Goal: Transaction & Acquisition: Purchase product/service

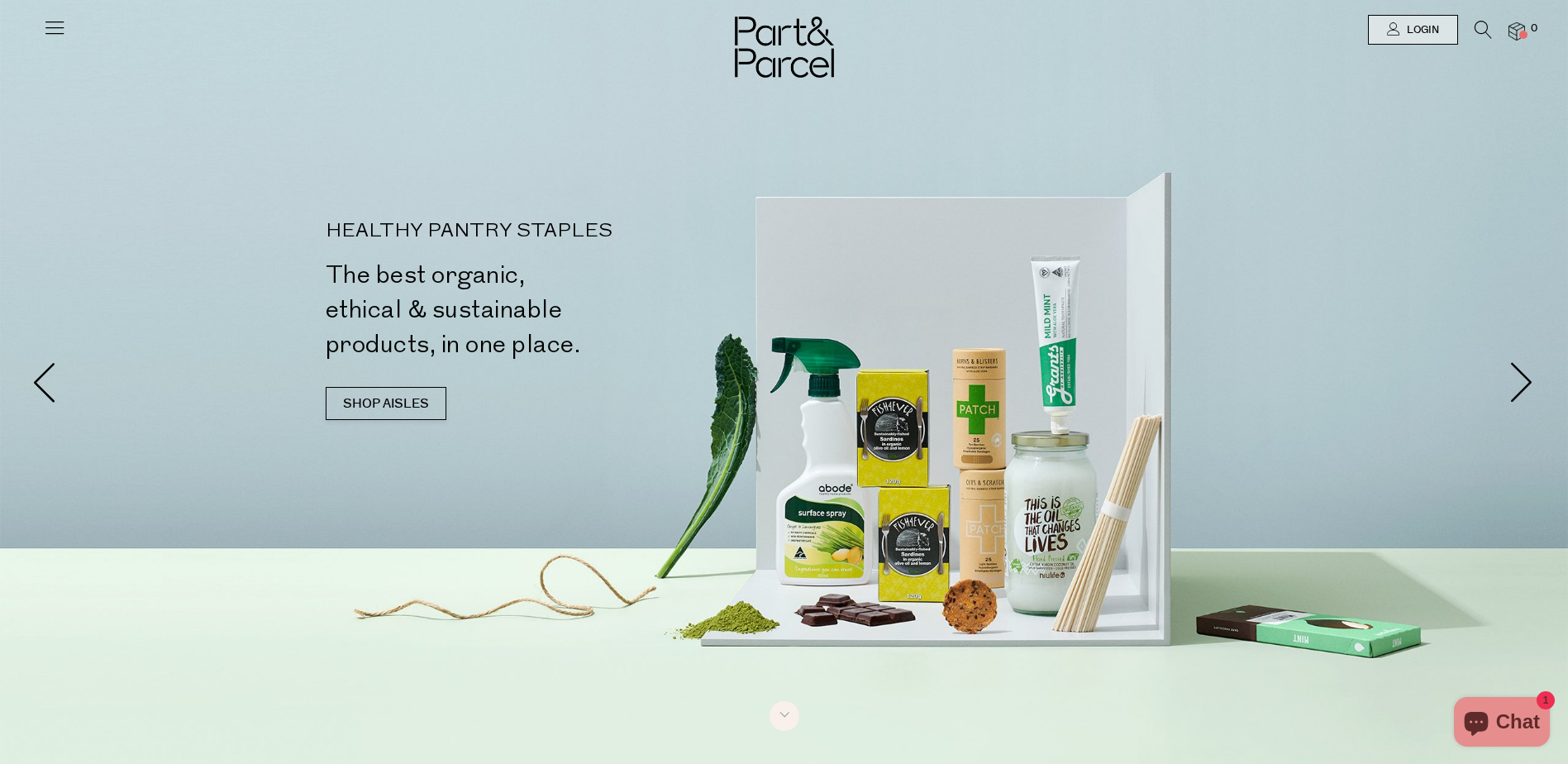
click at [26, 43] on div at bounding box center [784, 30] width 1568 height 60
click at [49, 36] on icon at bounding box center [54, 26] width 23 height 23
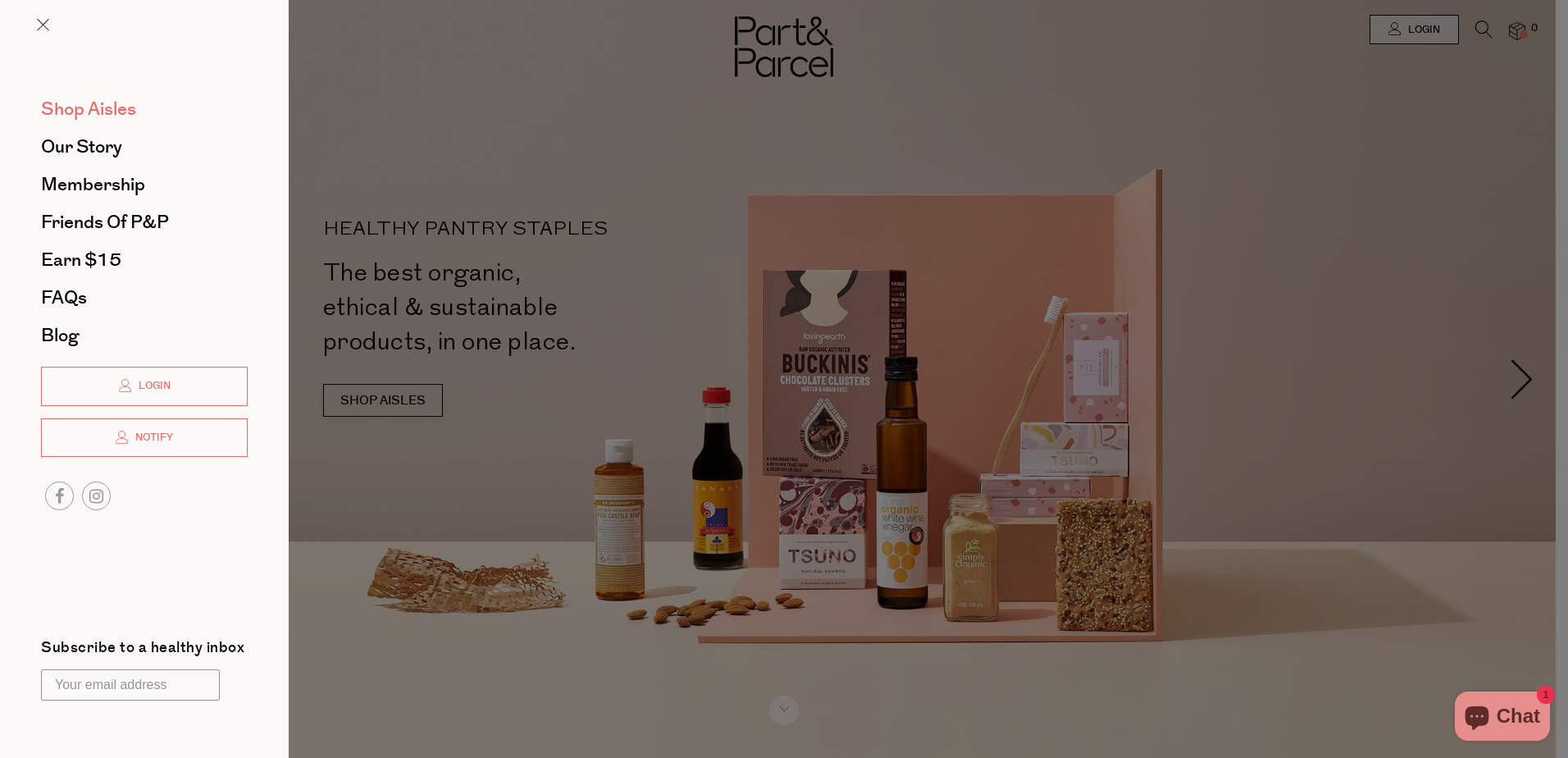
click at [69, 115] on span "Shop Aisles" at bounding box center [89, 109] width 95 height 26
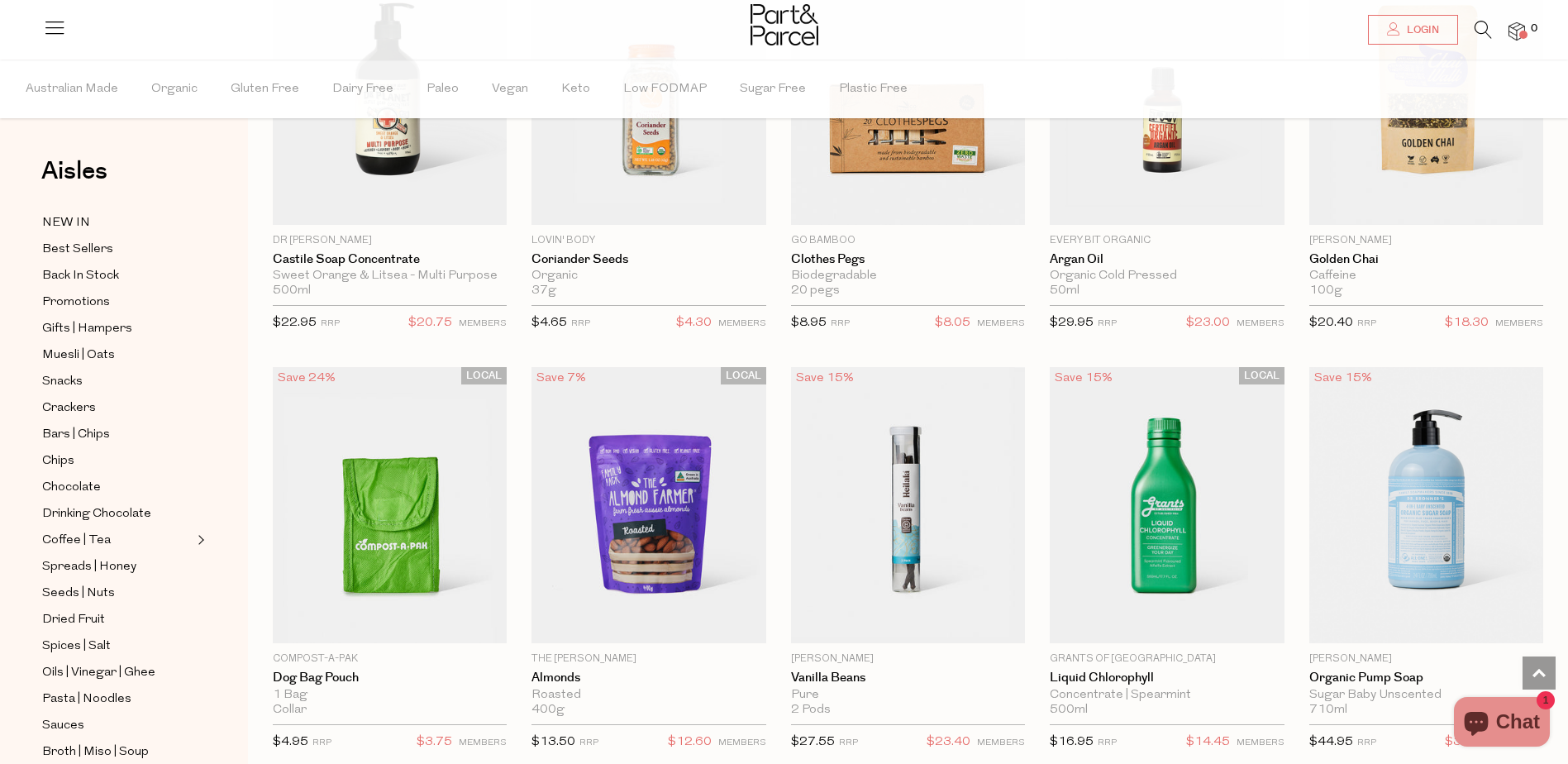
scroll to position [2067, 0]
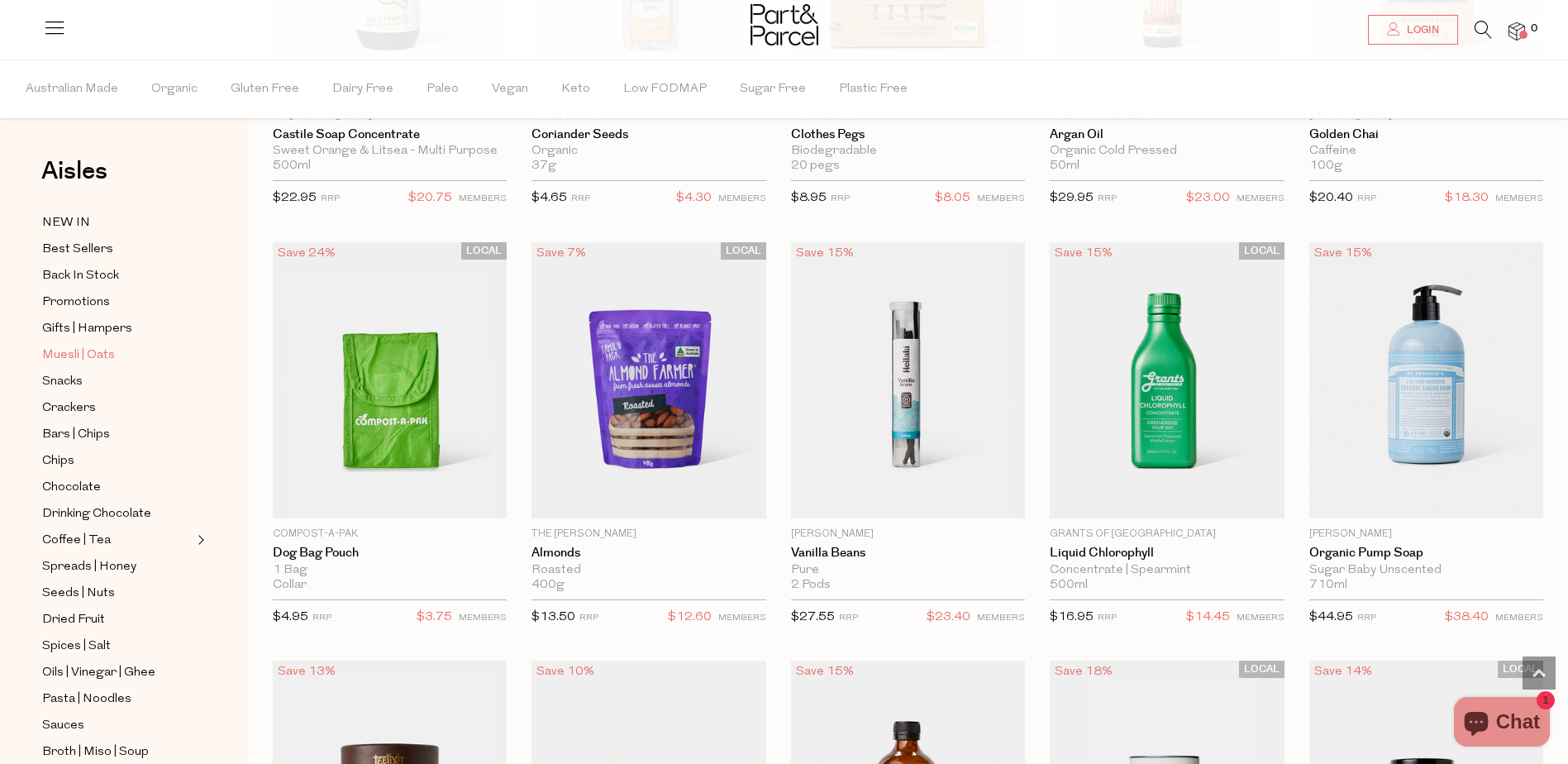
click at [89, 357] on span "Muesli | Oats" at bounding box center [78, 355] width 72 height 20
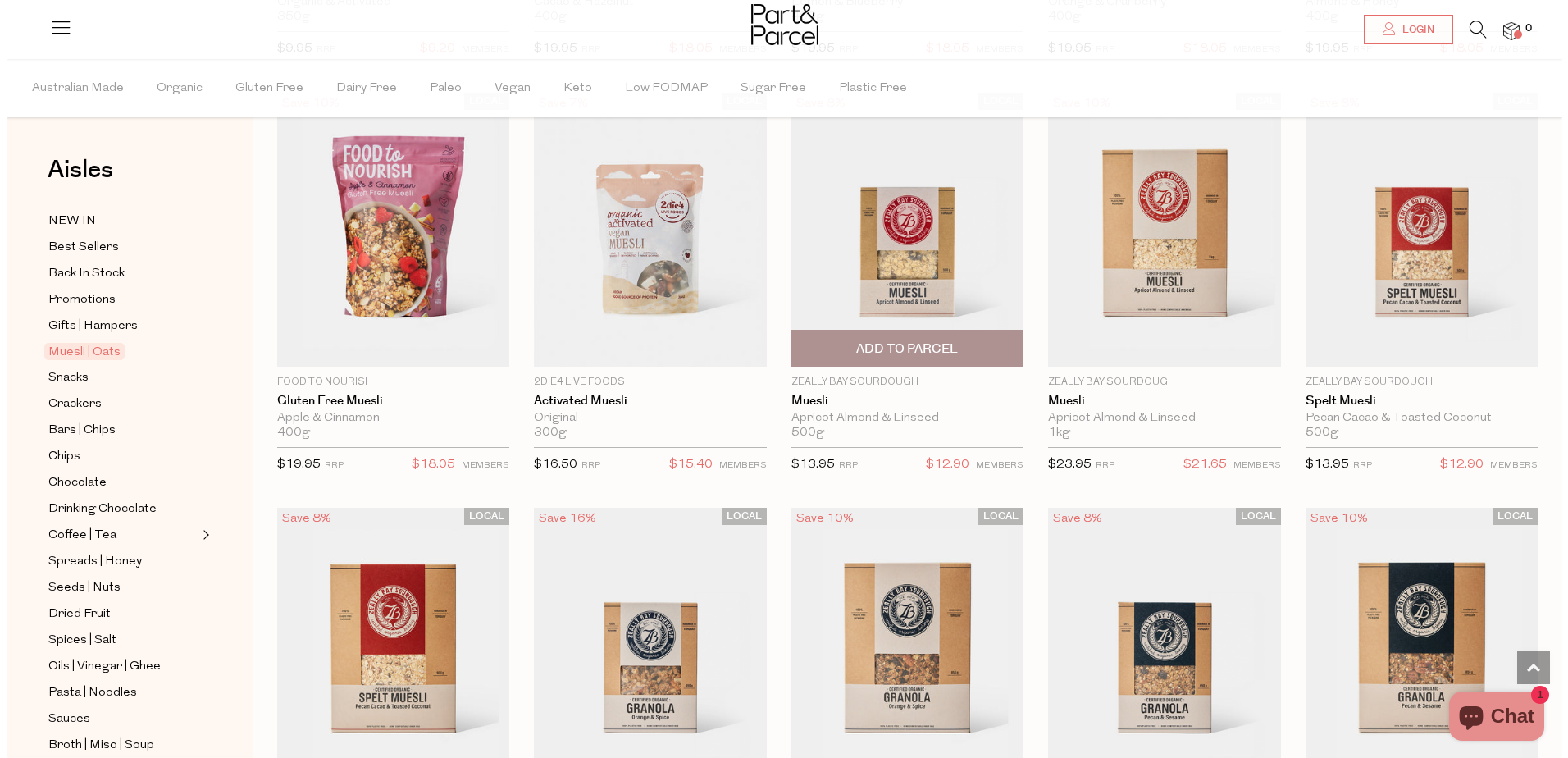
scroll to position [2230, 0]
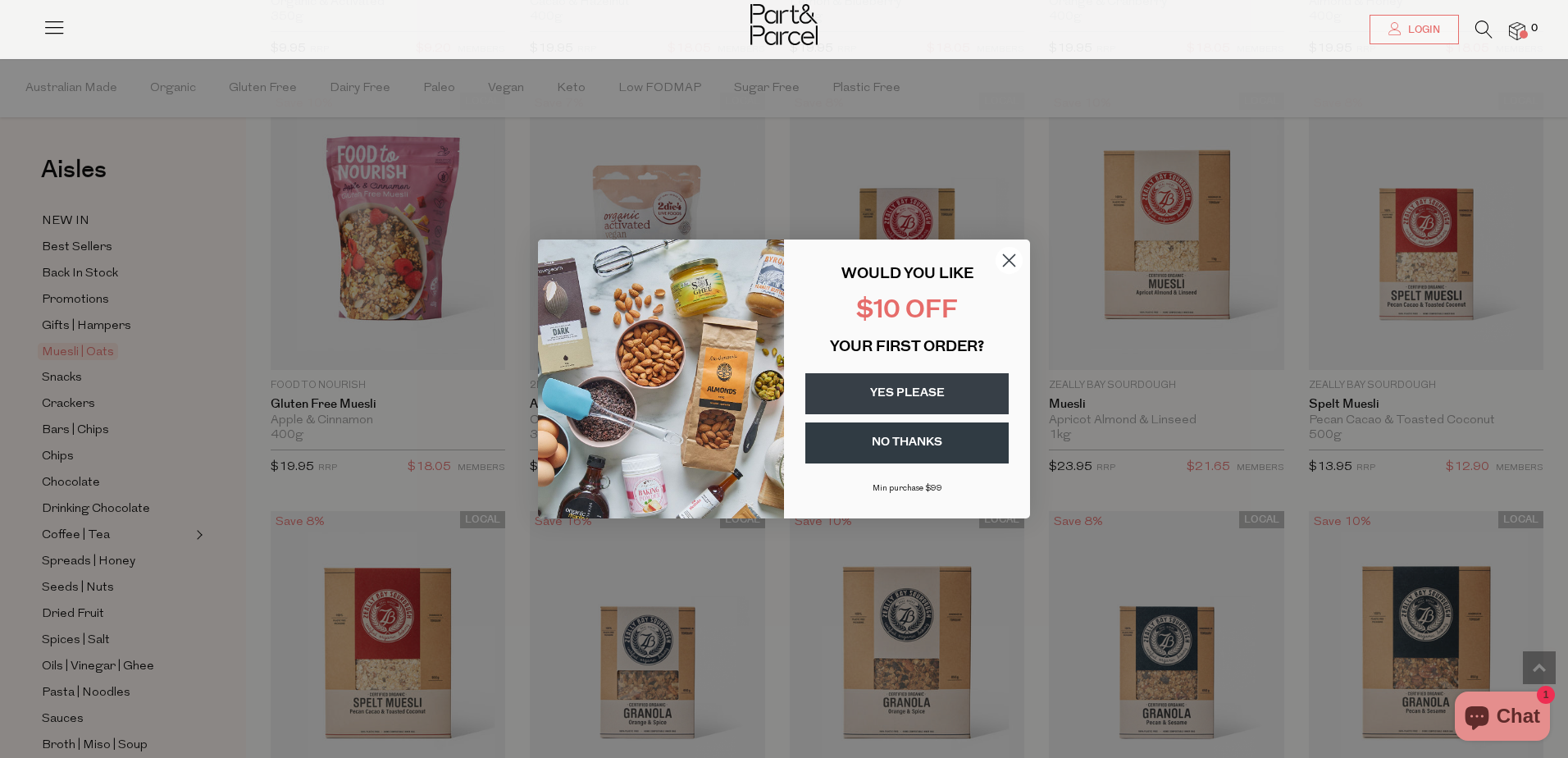
click at [1006, 271] on circle "Close dialog" at bounding box center [1010, 260] width 27 height 27
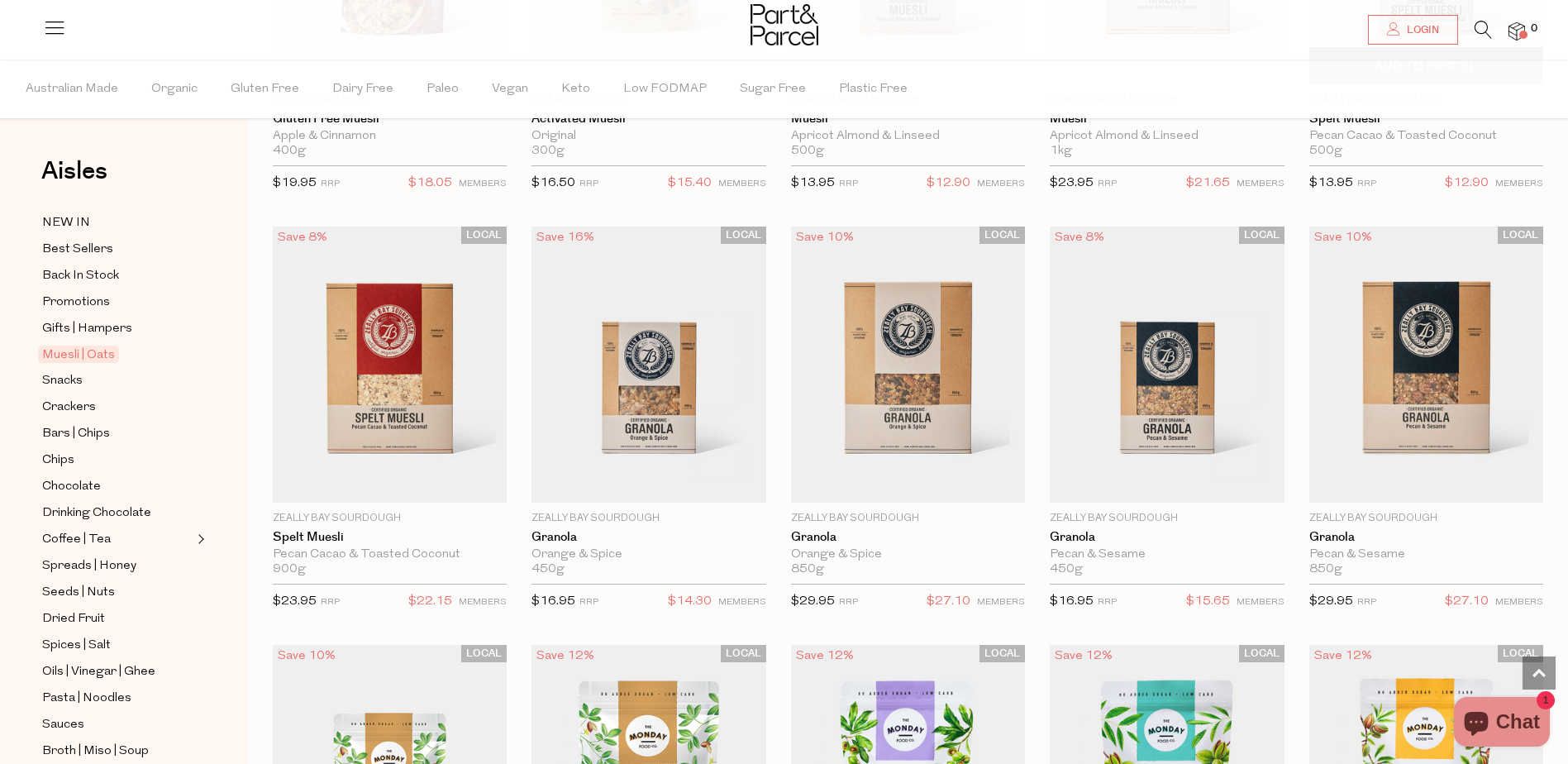
scroll to position [2564, 0]
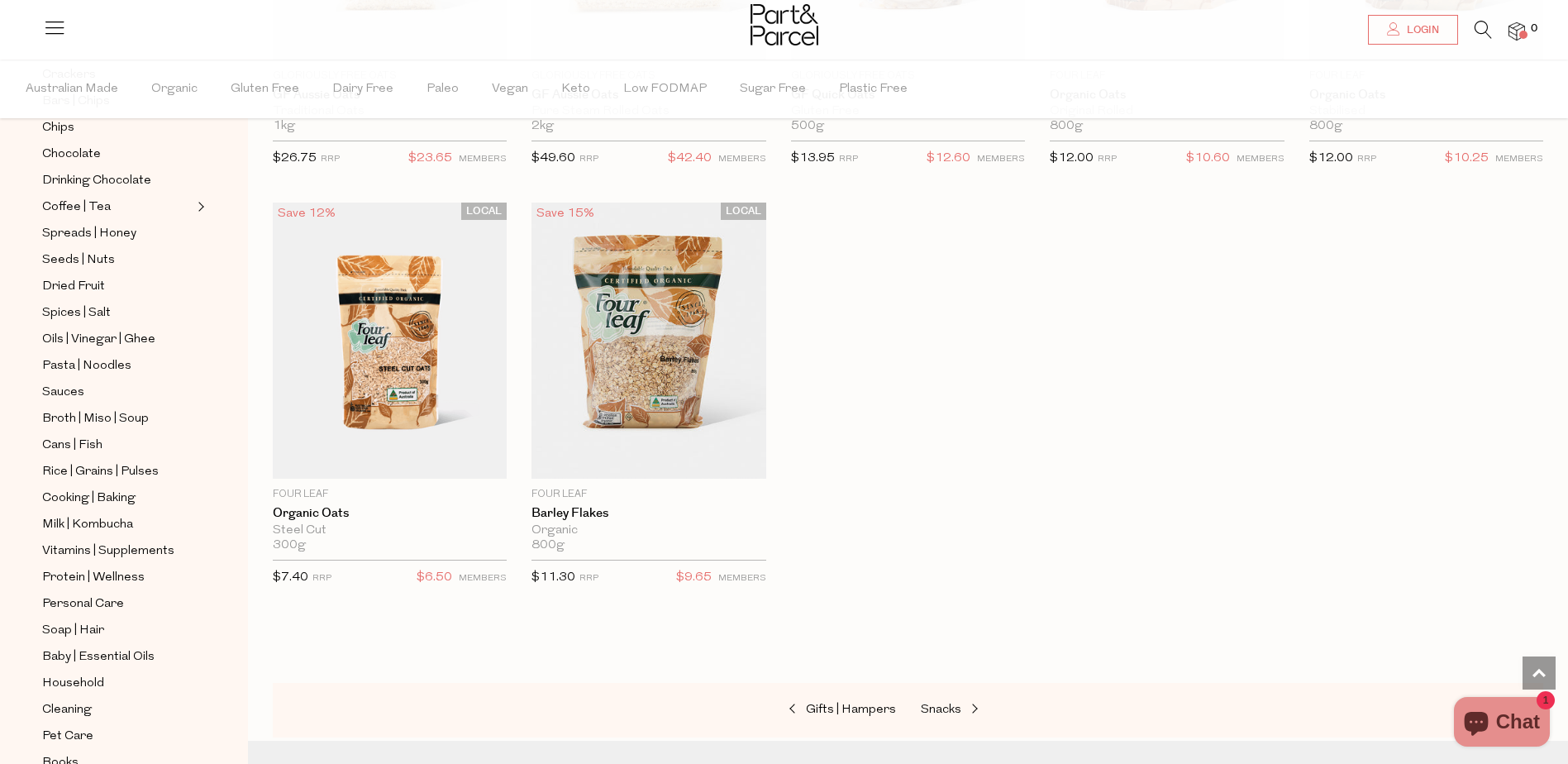
scroll to position [303, 0]
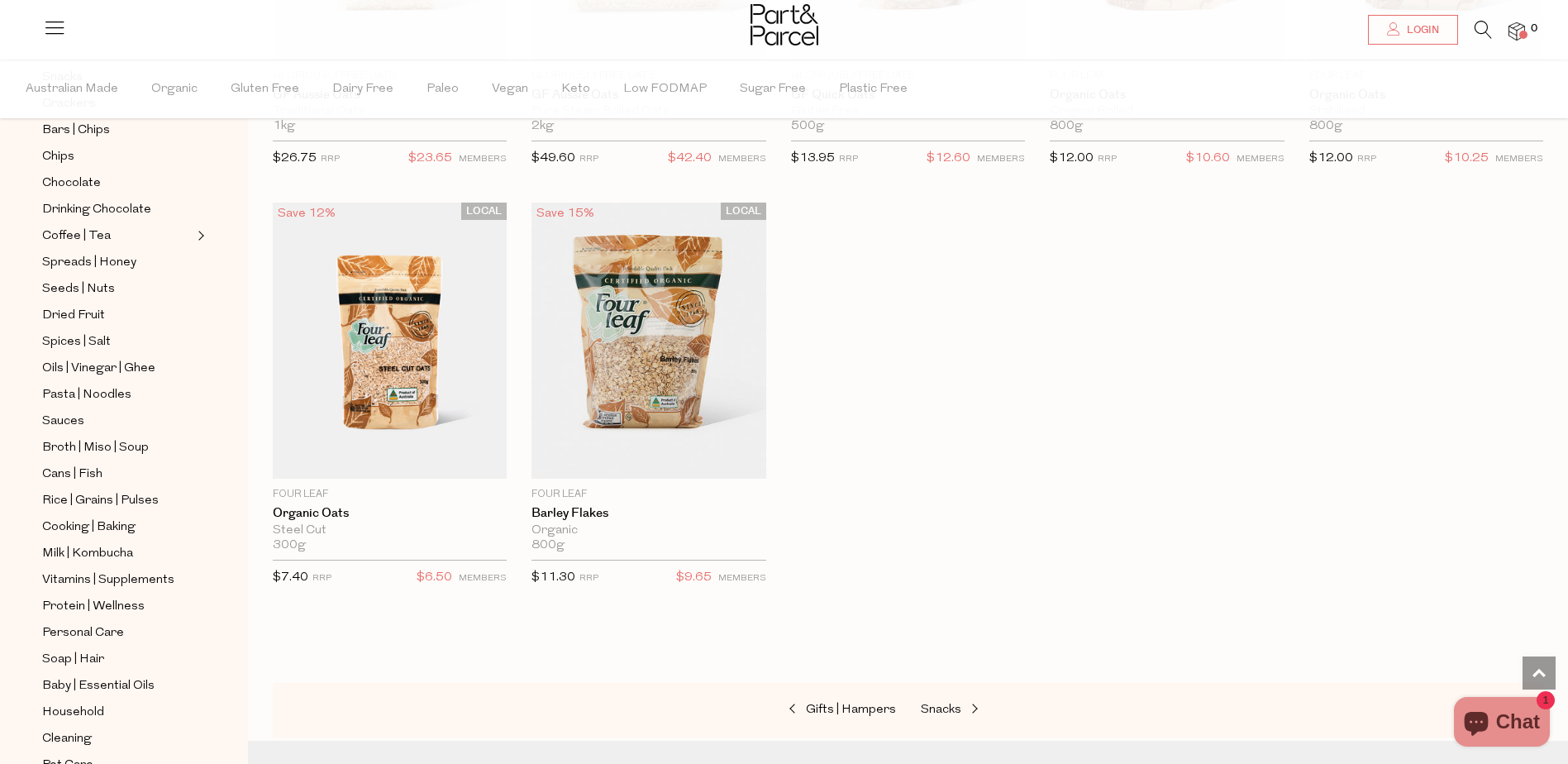
click at [1477, 32] on icon at bounding box center [1483, 29] width 17 height 18
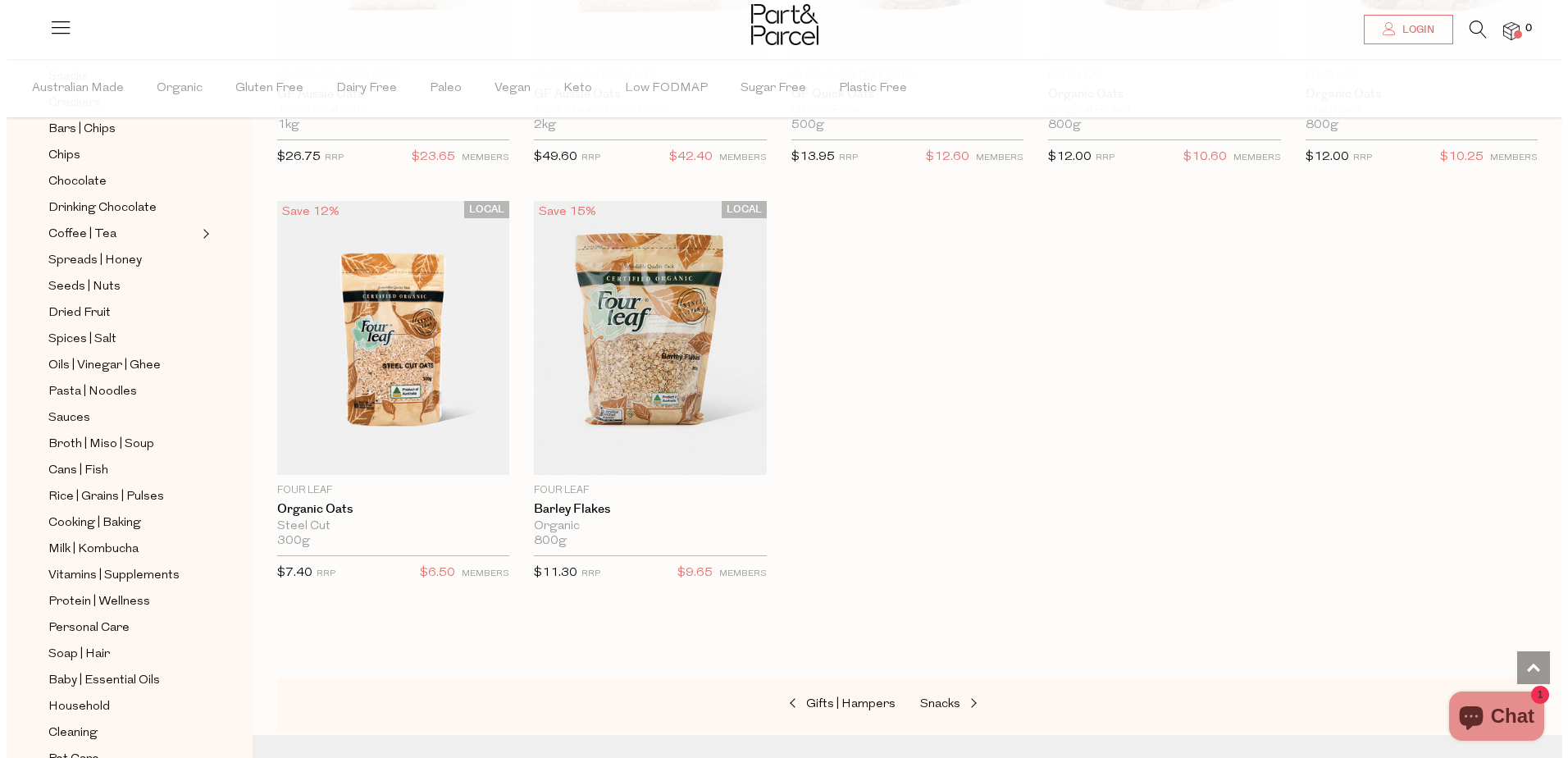
scroll to position [4210, 0]
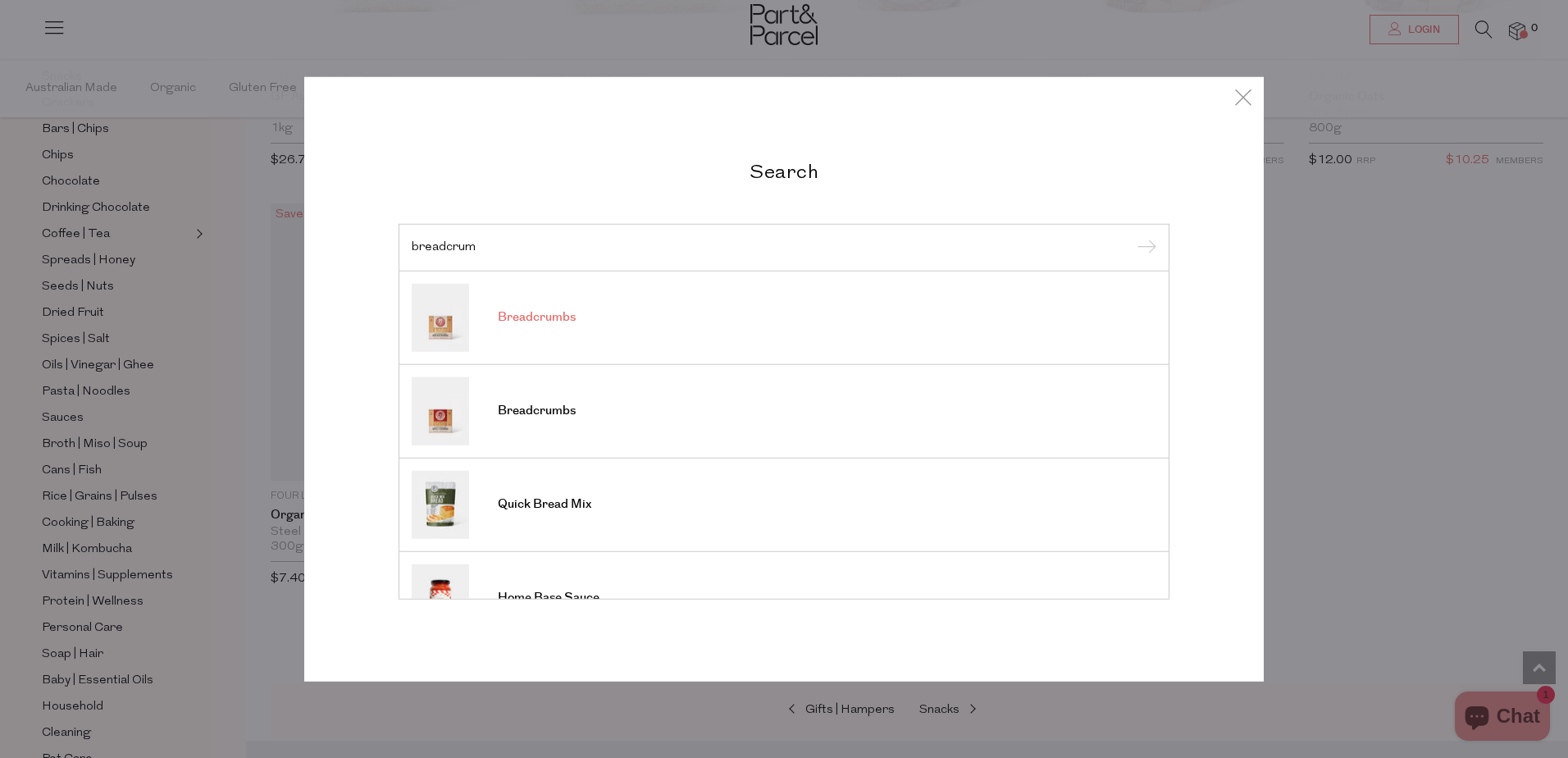
type input "breadcrum"
click at [673, 328] on link "Breadcrumbs" at bounding box center [783, 317] width 744 height 68
